Goal: Task Accomplishment & Management: Manage account settings

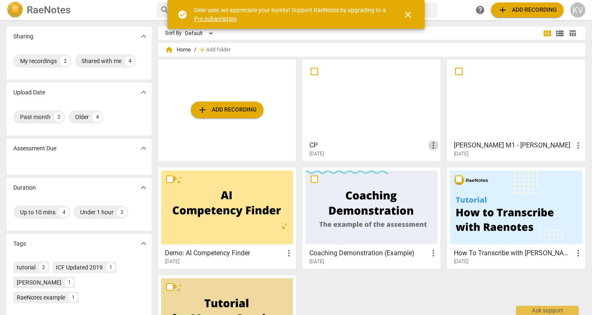
click at [428, 145] on span "more_vert" at bounding box center [433, 145] width 10 height 10
click at [438, 165] on li "Delete" at bounding box center [442, 165] width 32 height 20
click at [238, 109] on span "add Add recording" at bounding box center [226, 110] width 59 height 10
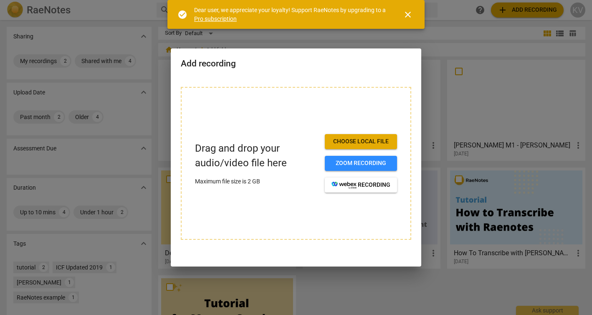
click at [365, 142] on span "Choose local file" at bounding box center [361, 141] width 59 height 8
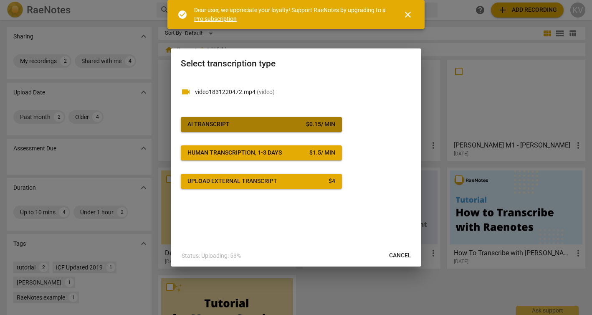
click at [268, 124] on span "AI Transcript $ 0.15 / min" at bounding box center [261, 124] width 148 height 8
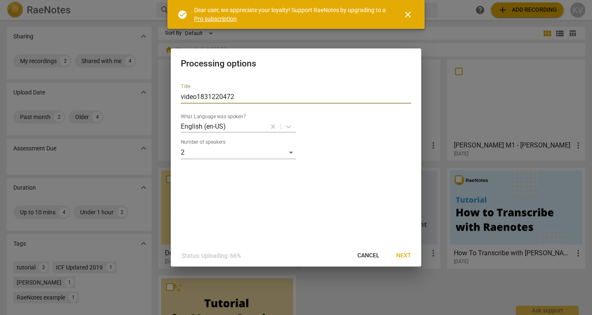
drag, startPoint x: 243, startPoint y: 98, endPoint x: 119, endPoint y: 96, distance: 123.6
click at [119, 96] on div "Processing options Title video1831220472 What Language was spoken? English (en-…" at bounding box center [296, 157] width 592 height 315
click at [409, 11] on span "close" at bounding box center [408, 15] width 10 height 10
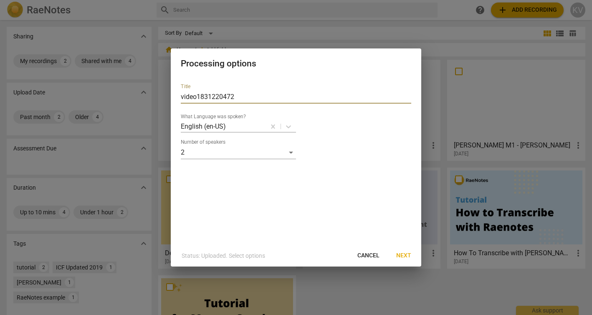
drag, startPoint x: 244, startPoint y: 96, endPoint x: 172, endPoint y: 96, distance: 71.4
click at [172, 96] on div "Title video1831220472 What Language was spoken? English (en-US) Number of speak…" at bounding box center [296, 161] width 251 height 168
type input "[PERSON_NAME] M2 - [PERSON_NAME]"
click at [405, 256] on span "Next" at bounding box center [403, 255] width 15 height 8
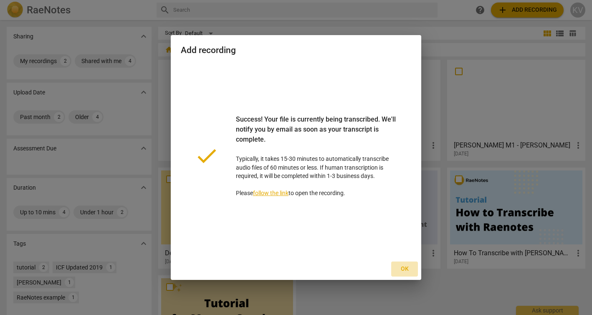
click at [405, 267] on span "Ok" at bounding box center [404, 269] width 13 height 8
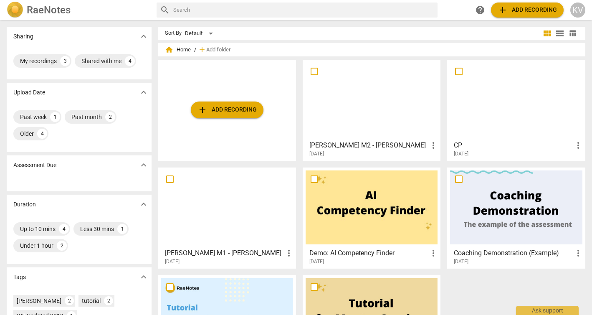
click at [387, 144] on h3 "[PERSON_NAME] M2 - [PERSON_NAME]" at bounding box center [368, 145] width 119 height 10
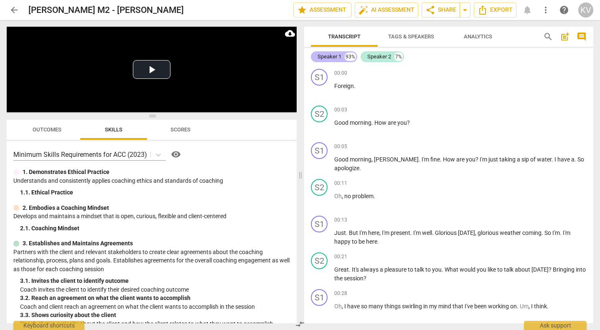
click at [329, 57] on div "Speaker 1" at bounding box center [329, 57] width 24 height 8
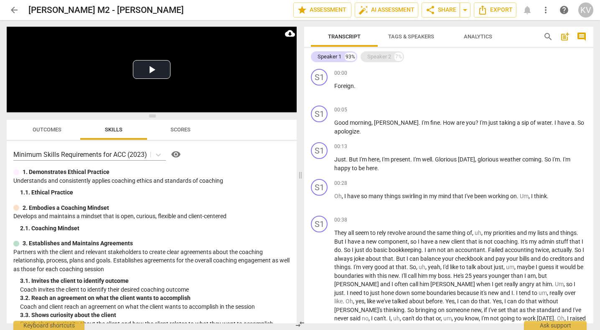
click at [372, 56] on div "Speaker 2" at bounding box center [379, 57] width 24 height 8
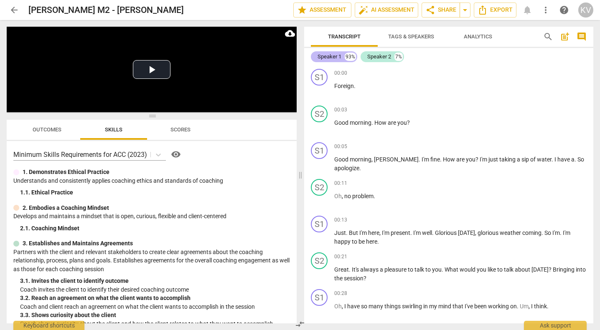
click at [329, 59] on div "Speaker 1" at bounding box center [329, 57] width 24 height 8
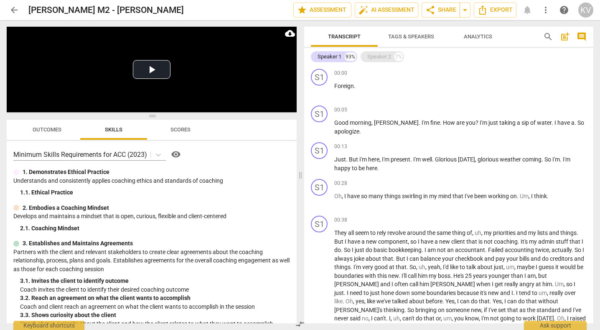
click at [381, 58] on div "Speaker 2" at bounding box center [379, 57] width 24 height 8
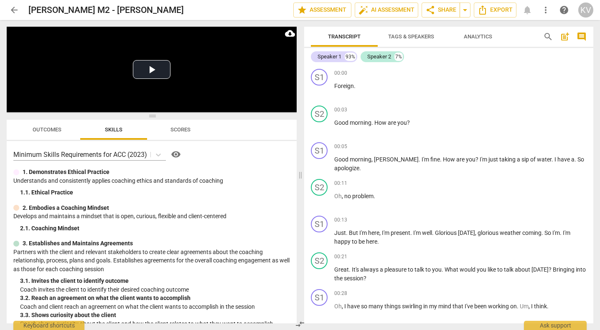
click at [546, 10] on span "more_vert" at bounding box center [545, 10] width 10 height 10
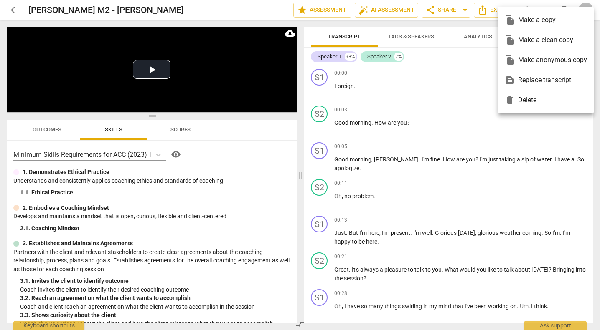
click at [447, 67] on div at bounding box center [300, 165] width 600 height 330
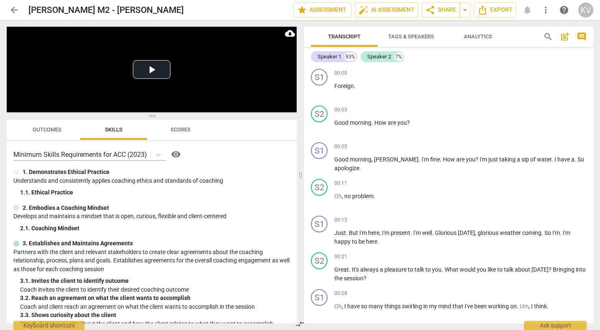
click at [15, 6] on span "arrow_back" at bounding box center [14, 10] width 10 height 10
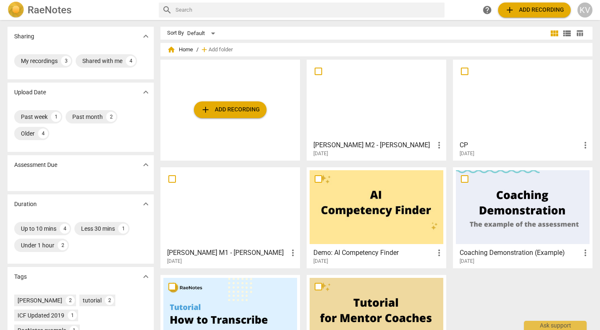
click at [436, 144] on span "more_vert" at bounding box center [439, 145] width 10 height 10
click at [390, 124] on div at bounding box center [300, 165] width 600 height 330
click at [362, 109] on div at bounding box center [376, 100] width 134 height 74
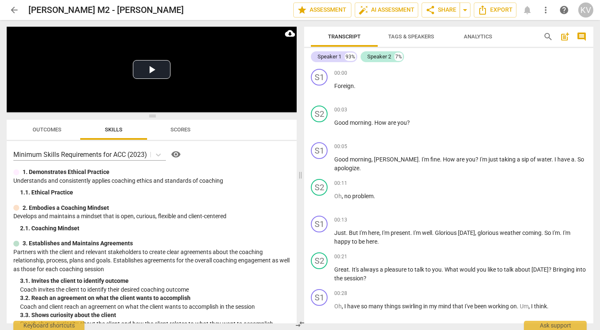
click at [580, 37] on span "comment" at bounding box center [581, 37] width 10 height 10
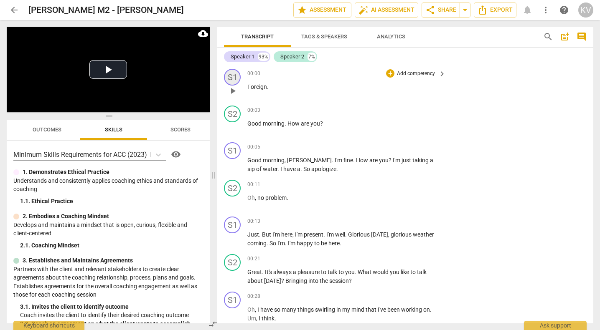
click at [230, 81] on div "S1" at bounding box center [232, 77] width 17 height 17
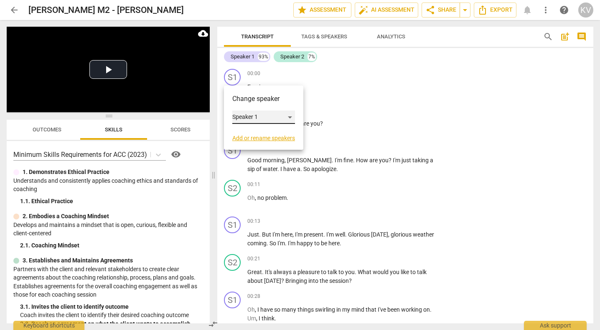
click at [291, 114] on div "Speaker 1" at bounding box center [263, 117] width 63 height 13
click at [269, 102] on div at bounding box center [300, 165] width 600 height 330
click at [261, 139] on link "Add or rename speakers" at bounding box center [263, 138] width 63 height 7
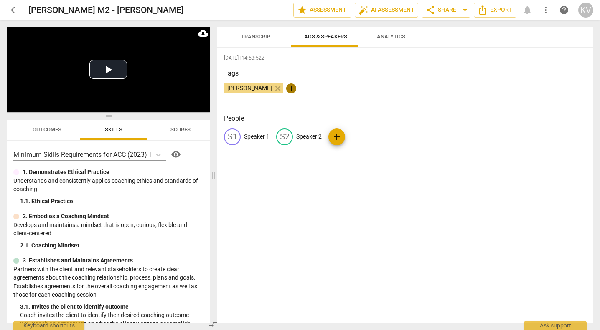
click at [286, 89] on span "+" at bounding box center [291, 89] width 10 height 10
type input "Client"
click at [337, 88] on span "check" at bounding box center [337, 89] width 10 height 10
click at [273, 89] on span "close" at bounding box center [278, 89] width 10 height 10
click at [288, 137] on div "S2" at bounding box center [284, 137] width 17 height 17
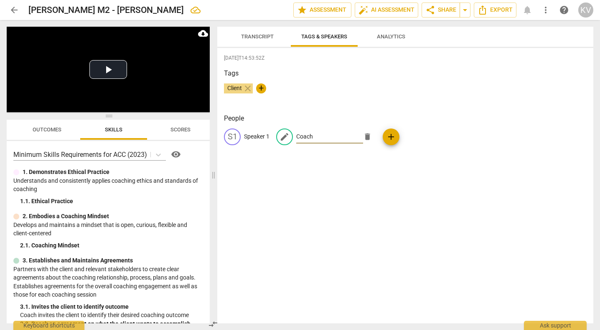
type input "Coach"
click at [331, 108] on div "[DATE]T14:53:52Z Tags Client close + People S1 Speaker 1 edit Coach delete add" at bounding box center [405, 186] width 376 height 276
click at [248, 140] on p "Speaker 1" at bounding box center [256, 136] width 25 height 9
type input "Client"
click at [249, 91] on span "close" at bounding box center [248, 89] width 10 height 10
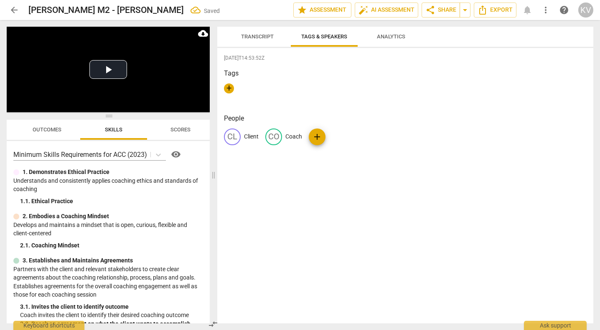
click at [302, 82] on div "Tags +" at bounding box center [405, 87] width 362 height 38
click at [259, 36] on span "Transcript" at bounding box center [257, 36] width 33 height 6
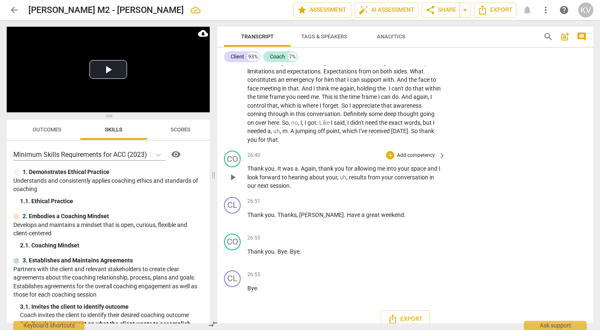
scroll to position [3272, 0]
click at [415, 314] on span "Export" at bounding box center [404, 320] width 35 height 10
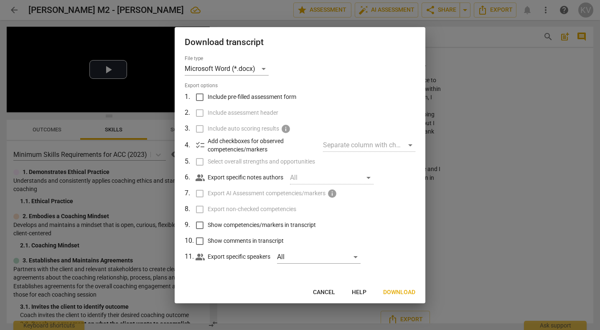
click at [390, 291] on span "Download" at bounding box center [399, 293] width 32 height 8
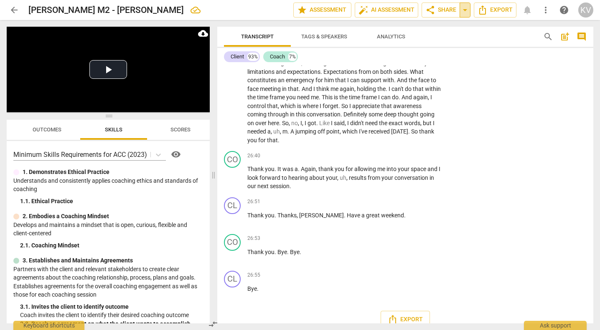
click at [466, 10] on span "arrow_drop_down" at bounding box center [465, 10] width 10 height 10
click at [438, 9] on span "share Share" at bounding box center [440, 10] width 31 height 10
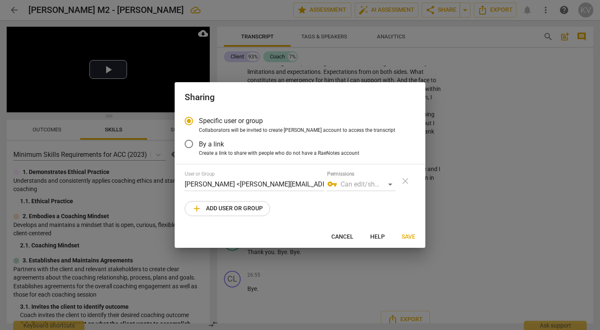
click at [216, 209] on span "add Add user or group" at bounding box center [227, 209] width 71 height 10
radio input "false"
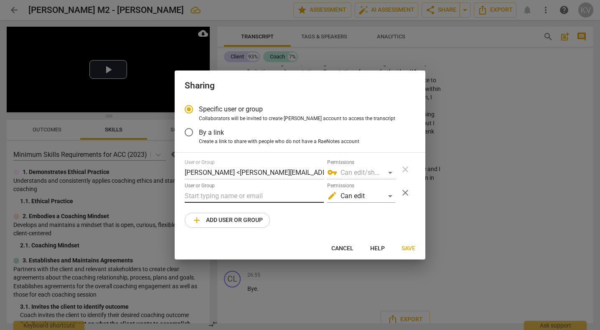
click at [218, 198] on input "text" at bounding box center [254, 196] width 139 height 13
type input "k"
type input "[PERSON_NAME]"
click at [340, 248] on span "Cancel" at bounding box center [342, 249] width 22 height 8
radio input "false"
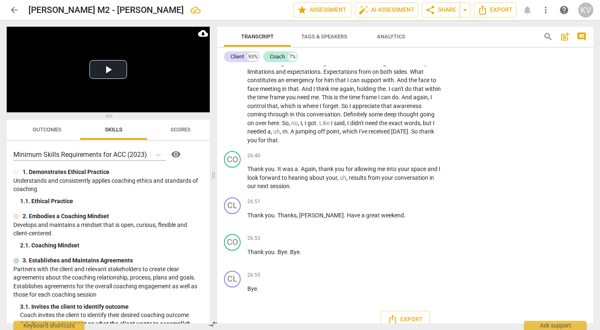
click at [7, 9] on span "arrow_back" at bounding box center [14, 10] width 15 height 10
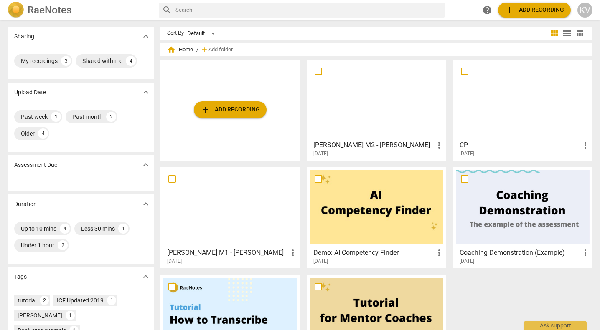
click at [292, 250] on span "more_vert" at bounding box center [293, 253] width 10 height 10
click at [242, 254] on div at bounding box center [300, 165] width 600 height 330
click at [240, 217] on div at bounding box center [230, 207] width 134 height 74
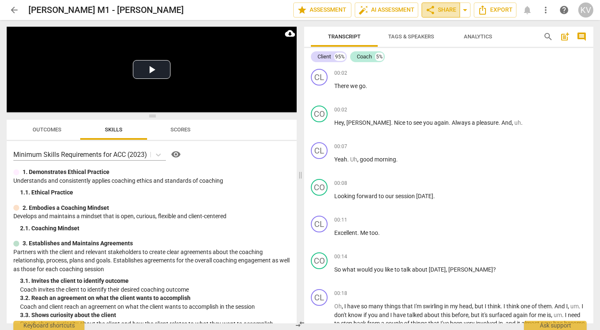
click at [448, 6] on span "share Share" at bounding box center [440, 10] width 31 height 10
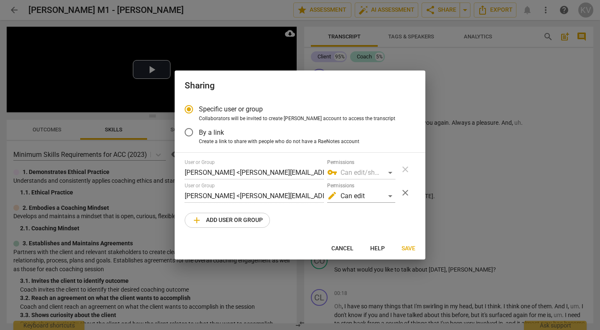
click at [344, 247] on span "Cancel" at bounding box center [342, 249] width 22 height 8
radio input "false"
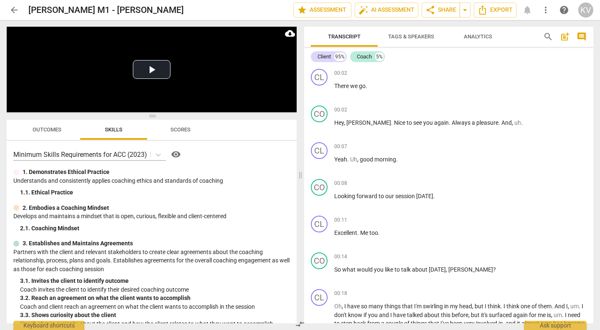
click at [9, 10] on span "arrow_back" at bounding box center [14, 10] width 10 height 10
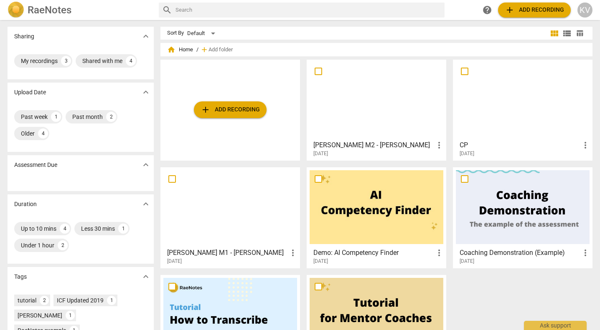
click at [409, 109] on div at bounding box center [376, 100] width 134 height 74
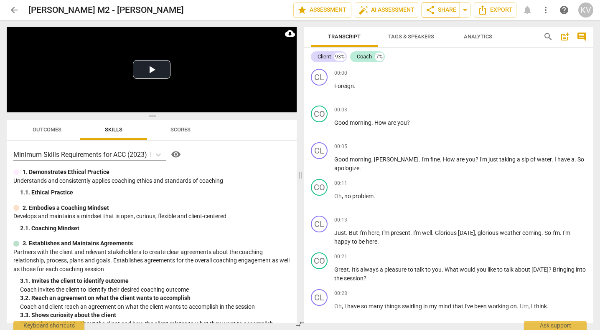
click at [447, 12] on span "share Share" at bounding box center [440, 10] width 31 height 10
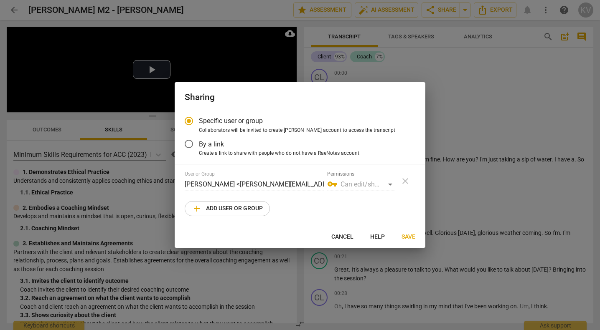
click at [238, 206] on span "add Add user or group" at bounding box center [227, 209] width 71 height 10
radio input "false"
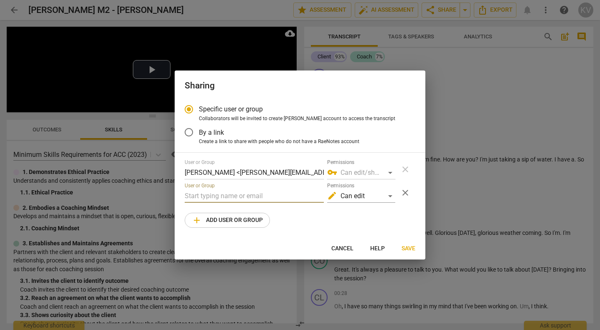
click at [239, 195] on input "text" at bounding box center [254, 196] width 139 height 13
paste input "[PERSON_NAME][EMAIL_ADDRESS][DOMAIN_NAME]"
type input "[PERSON_NAME][EMAIL_ADDRESS][DOMAIN_NAME]"
click at [374, 224] on div "User or Group [PERSON_NAME] <[PERSON_NAME][EMAIL_ADDRESS][DOMAIN_NAME]> Permiss…" at bounding box center [300, 193] width 230 height 68
click at [410, 246] on span "Save" at bounding box center [408, 249] width 14 height 8
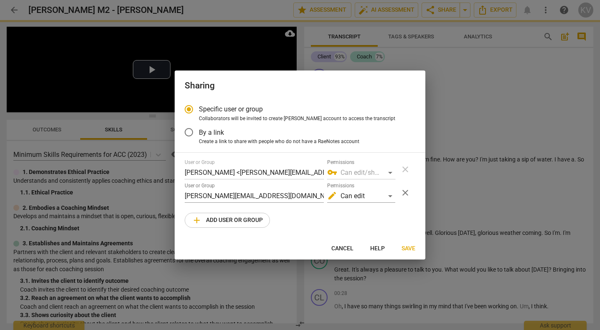
radio input "false"
type input "[PERSON_NAME] <[PERSON_NAME][EMAIL_ADDRESS][DOMAIN_NAME]>"
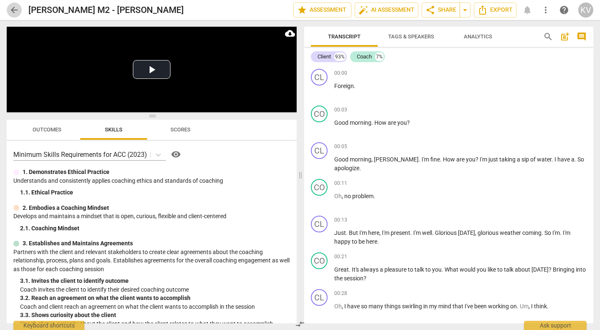
click at [13, 9] on span "arrow_back" at bounding box center [14, 10] width 10 height 10
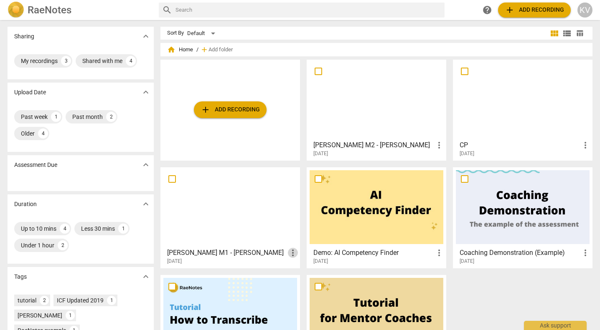
click at [289, 254] on span "more_vert" at bounding box center [293, 253] width 10 height 10
click at [255, 216] on div at bounding box center [300, 165] width 600 height 330
click at [227, 215] on div at bounding box center [230, 207] width 134 height 74
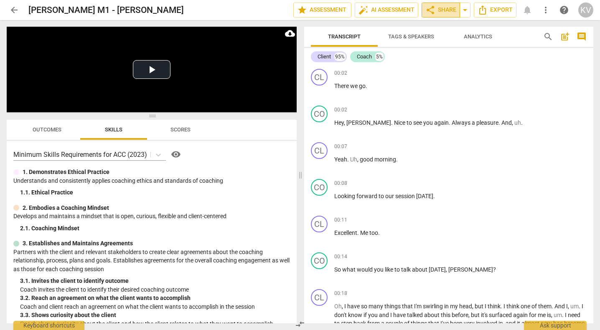
click at [439, 9] on span "share Share" at bounding box center [440, 10] width 31 height 10
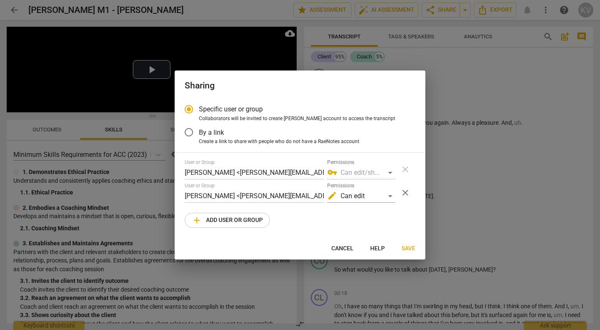
click at [346, 246] on span "Cancel" at bounding box center [342, 249] width 22 height 8
radio input "false"
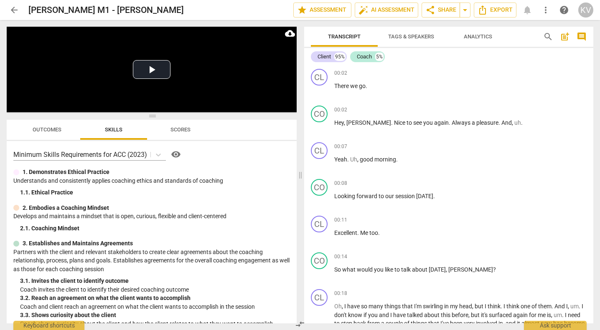
click at [12, 7] on span "arrow_back" at bounding box center [14, 10] width 10 height 10
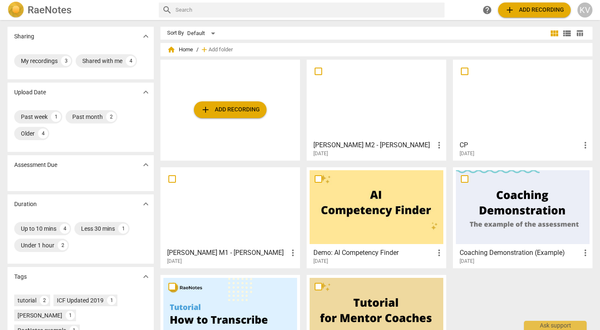
click at [390, 100] on div at bounding box center [376, 100] width 134 height 74
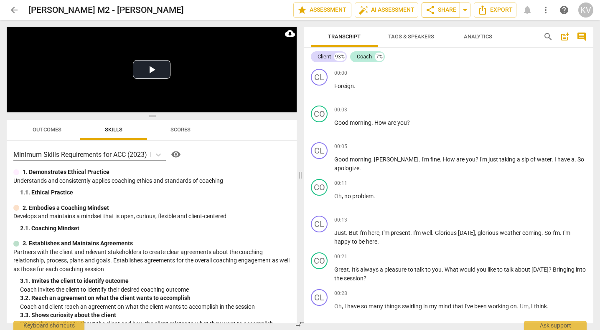
click at [444, 9] on span "share Share" at bounding box center [440, 10] width 31 height 10
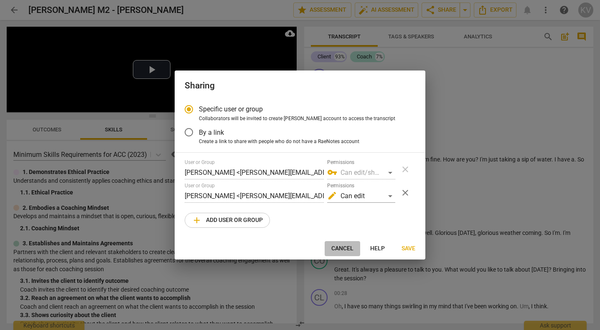
click at [342, 248] on span "Cancel" at bounding box center [342, 249] width 22 height 8
radio input "false"
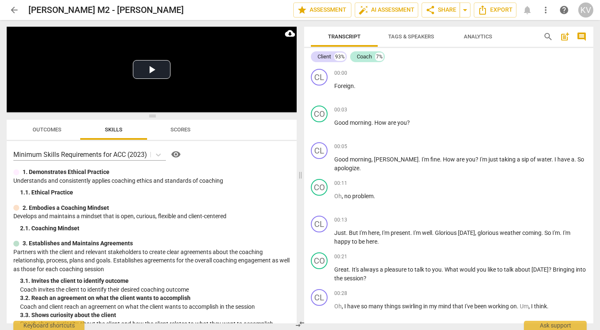
click at [7, 6] on span "arrow_back" at bounding box center [14, 10] width 15 height 10
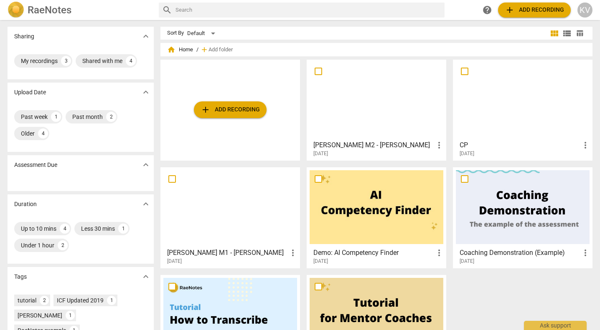
click at [423, 123] on div at bounding box center [376, 100] width 134 height 74
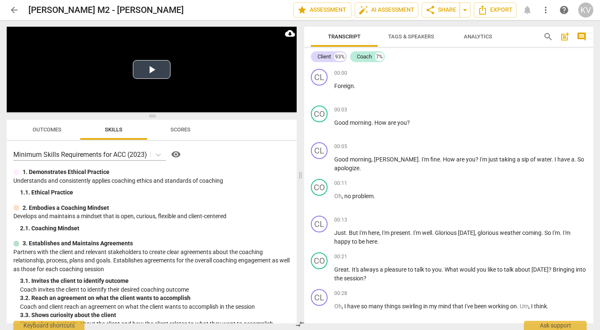
click at [149, 65] on button "Play Video" at bounding box center [152, 69] width 38 height 19
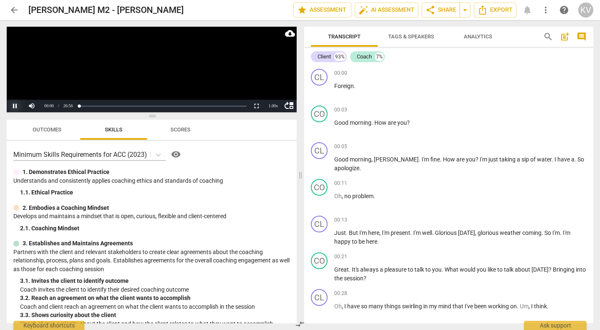
click at [13, 105] on button "Pause" at bounding box center [15, 106] width 17 height 13
click at [12, 9] on span "arrow_back" at bounding box center [14, 10] width 10 height 10
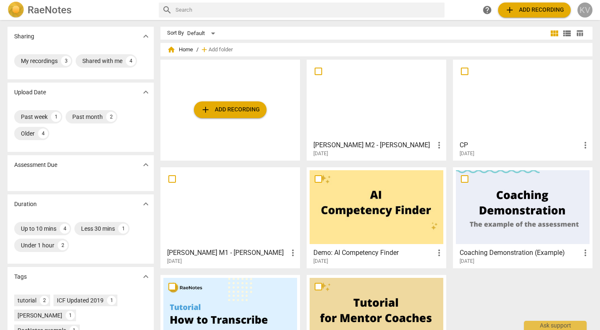
click at [587, 5] on div "KV" at bounding box center [584, 10] width 15 height 15
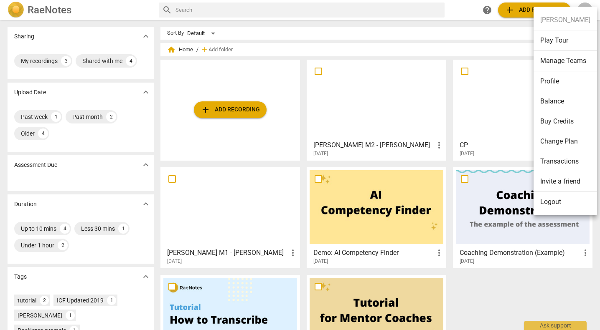
click at [552, 94] on li "Balance" at bounding box center [564, 101] width 63 height 20
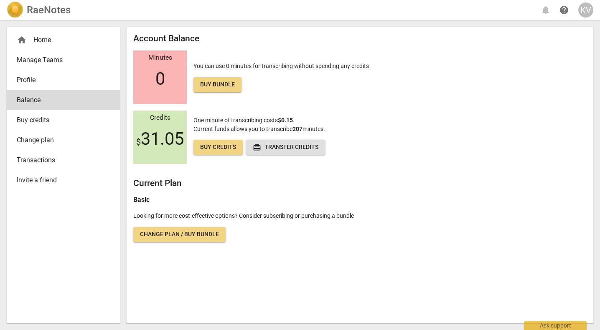
click at [36, 161] on span "Transactions" at bounding box center [60, 160] width 86 height 10
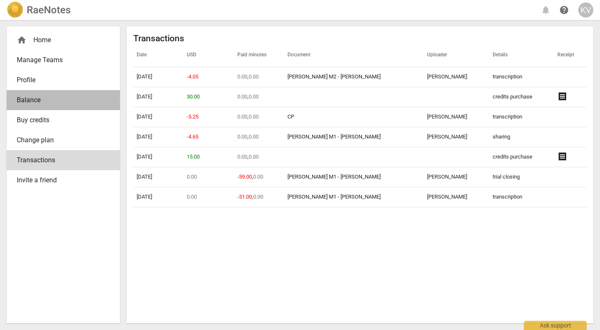
click at [31, 101] on span "Balance" at bounding box center [60, 100] width 86 height 10
